Goal: Task Accomplishment & Management: Manage account settings

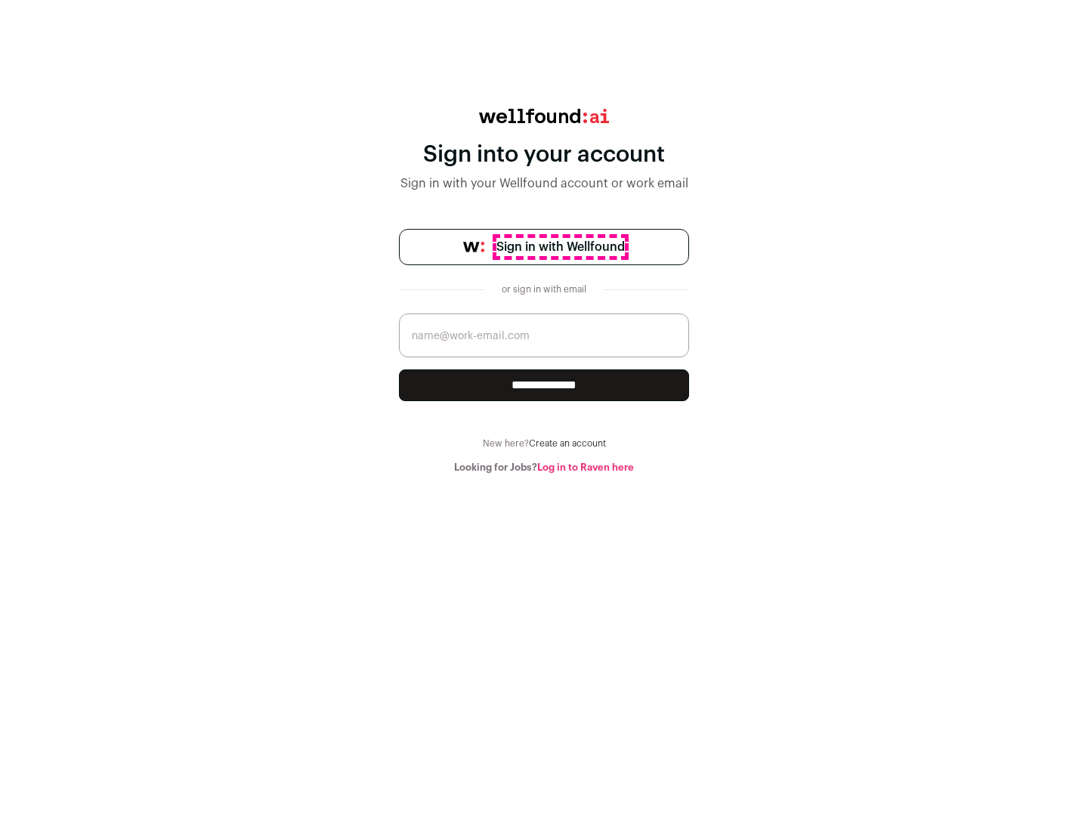
click at [560, 247] on span "Sign in with Wellfound" at bounding box center [560, 247] width 128 height 18
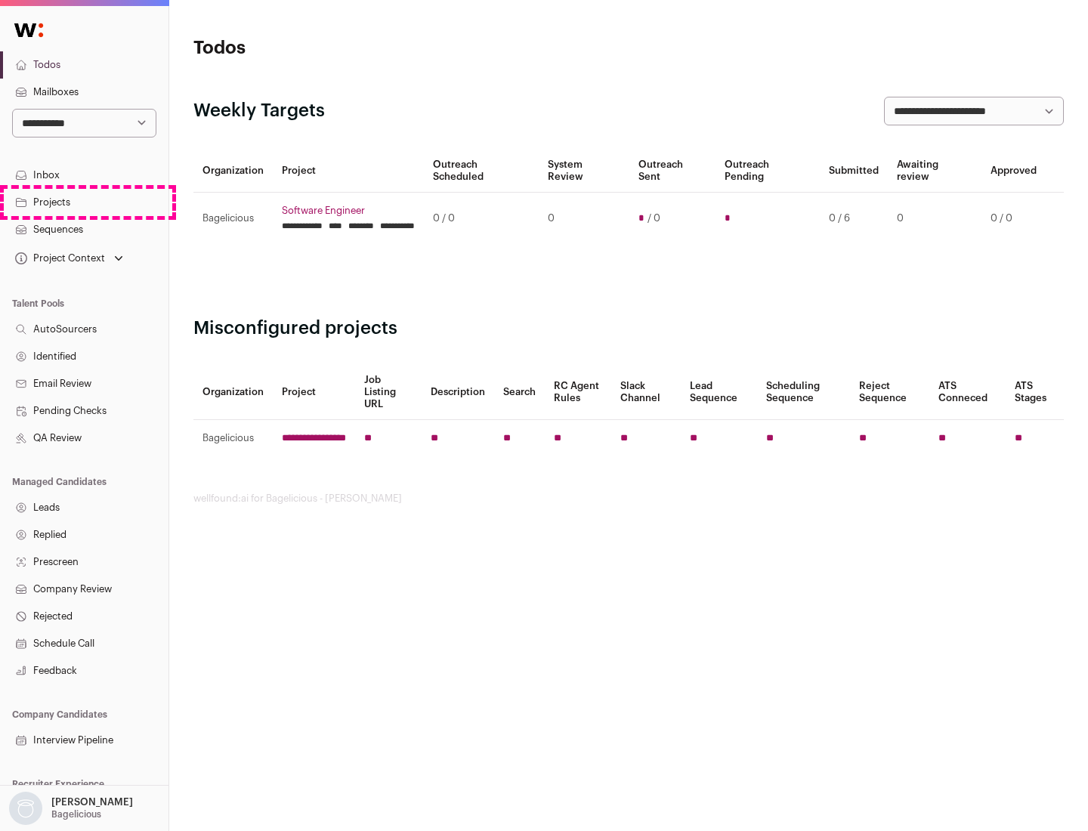
click at [84, 202] on link "Projects" at bounding box center [84, 202] width 169 height 27
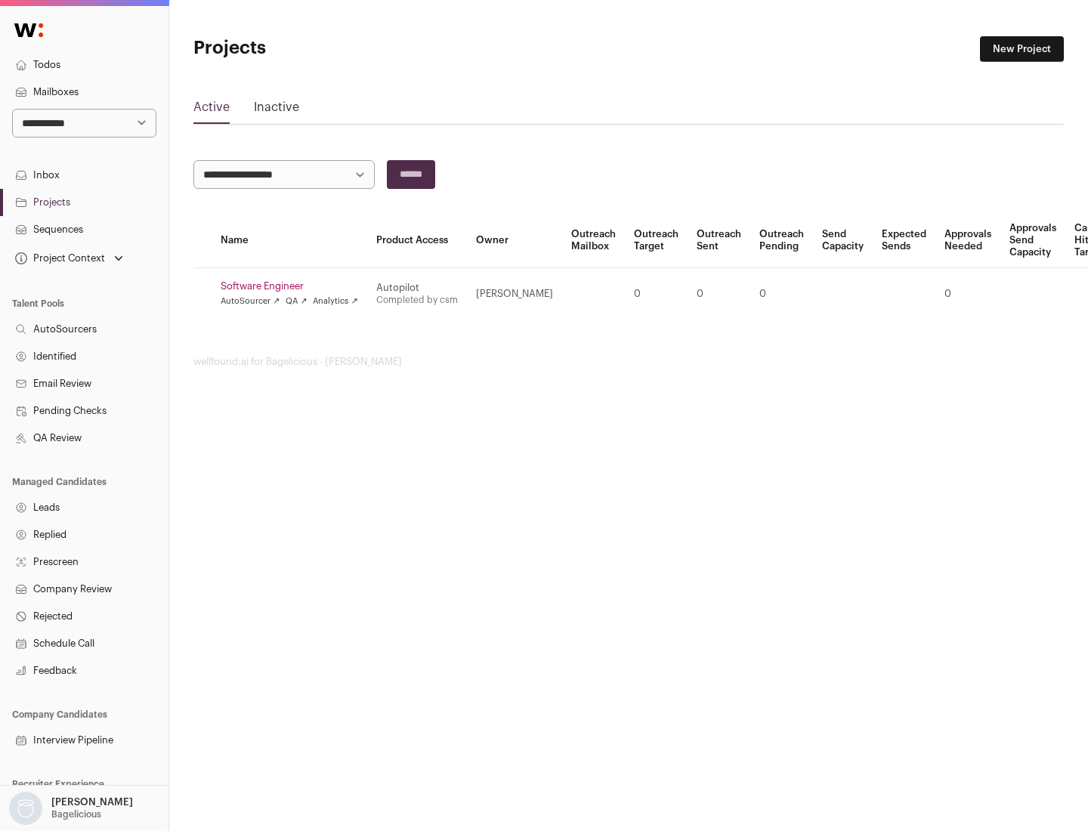
click at [294, 286] on link "Software Engineer" at bounding box center [290, 286] width 138 height 12
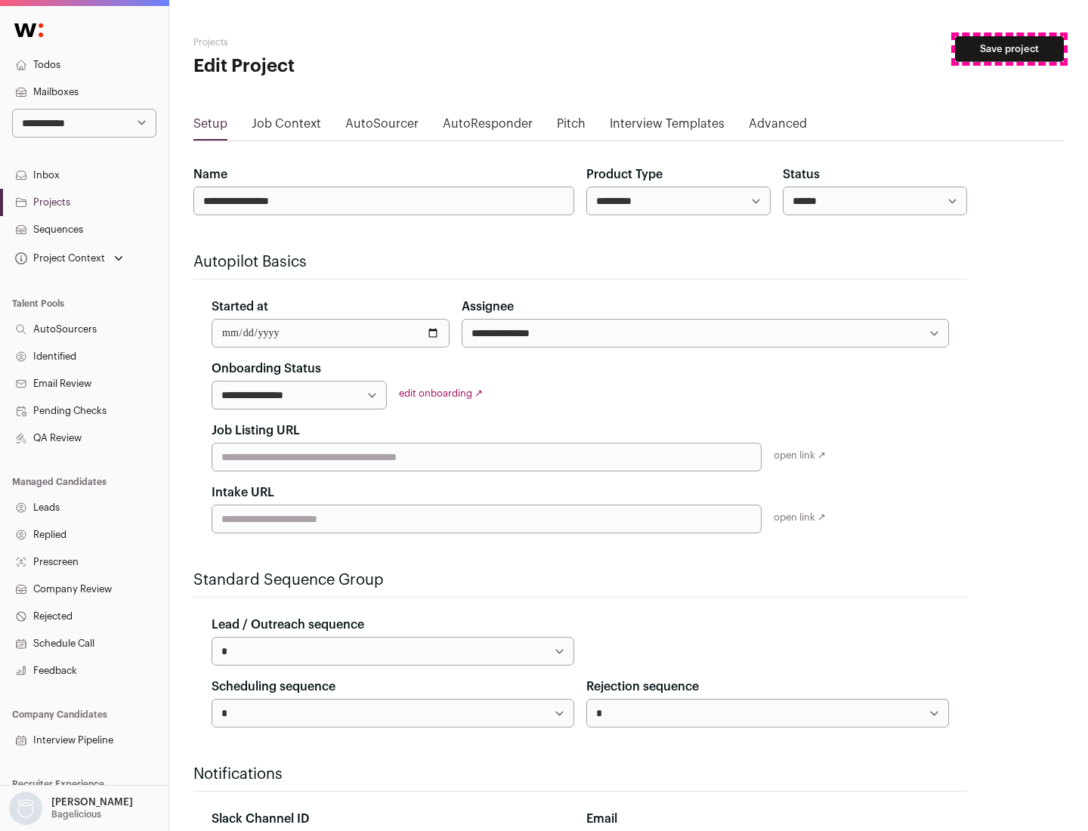
click at [1010, 49] on button "Save project" at bounding box center [1009, 49] width 109 height 26
